Goal: Find specific page/section: Find specific page/section

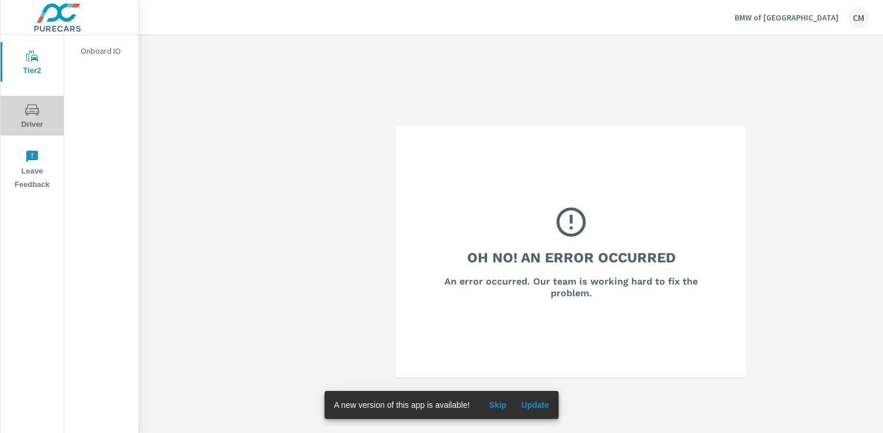
click at [33, 105] on icon "nav menu" at bounding box center [32, 110] width 14 height 14
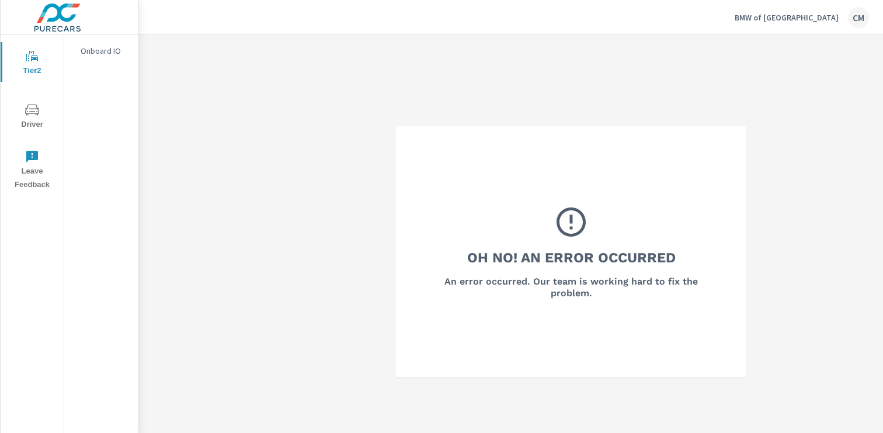
click at [41, 113] on span "Driver" at bounding box center [32, 117] width 56 height 29
